Goal: Check status: Check status

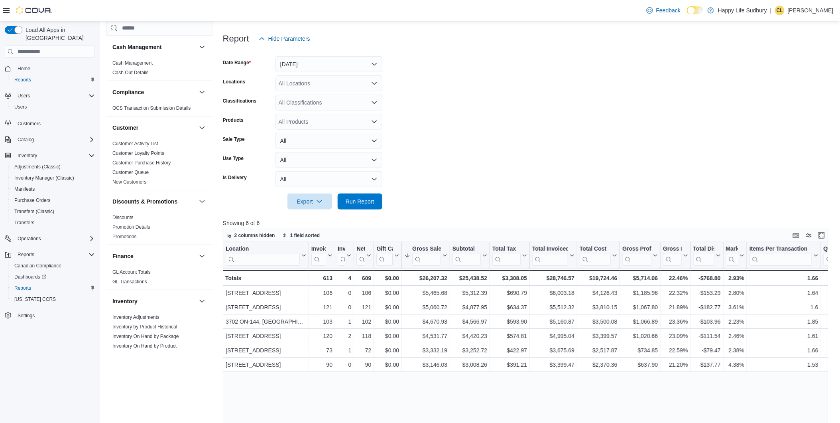
scroll to position [442, 0]
